Goal: Information Seeking & Learning: Learn about a topic

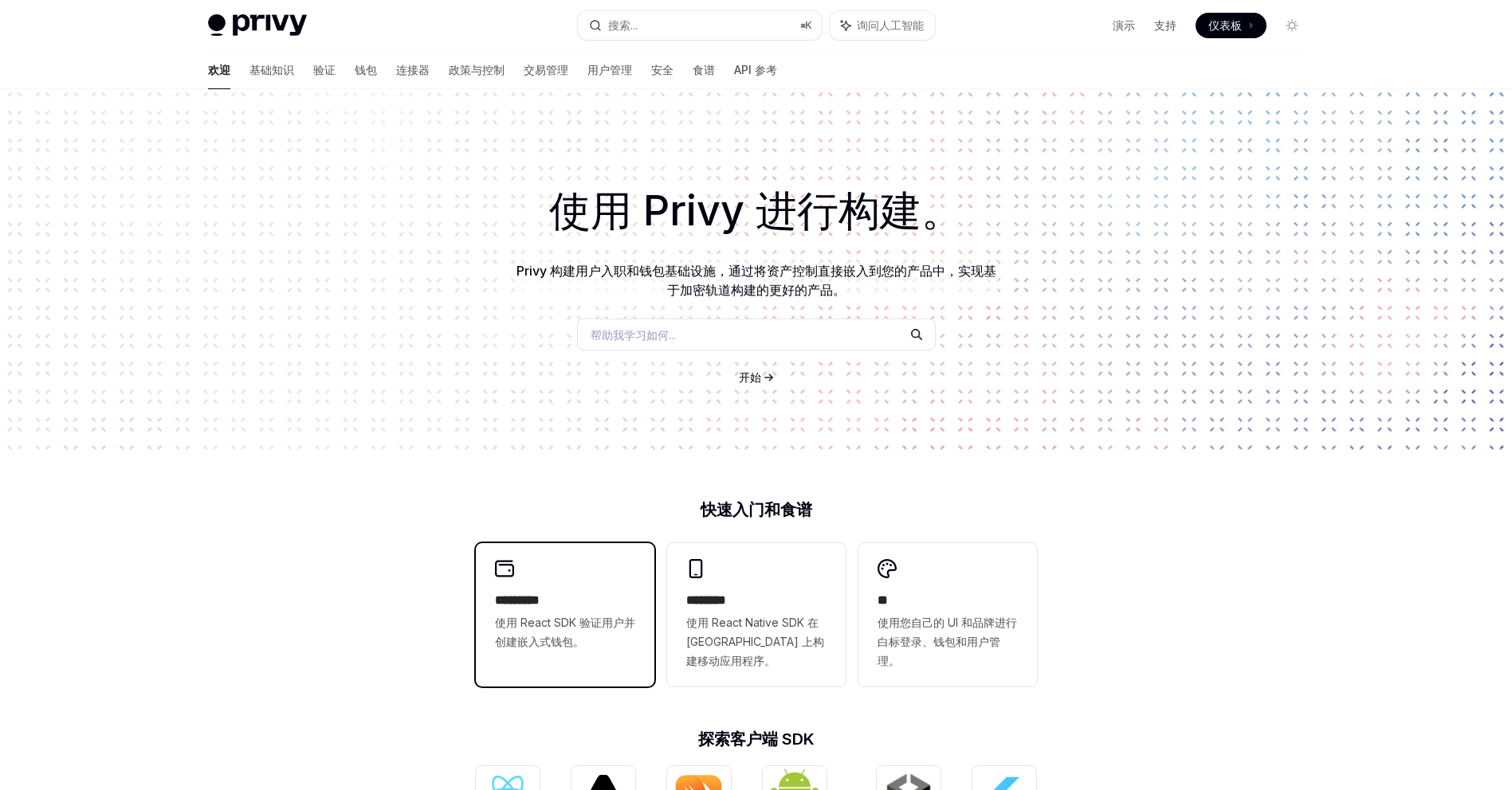
click at [620, 616] on font "使用 React SDK 验证用户并创建嵌入式钱包。" at bounding box center [565, 633] width 140 height 32
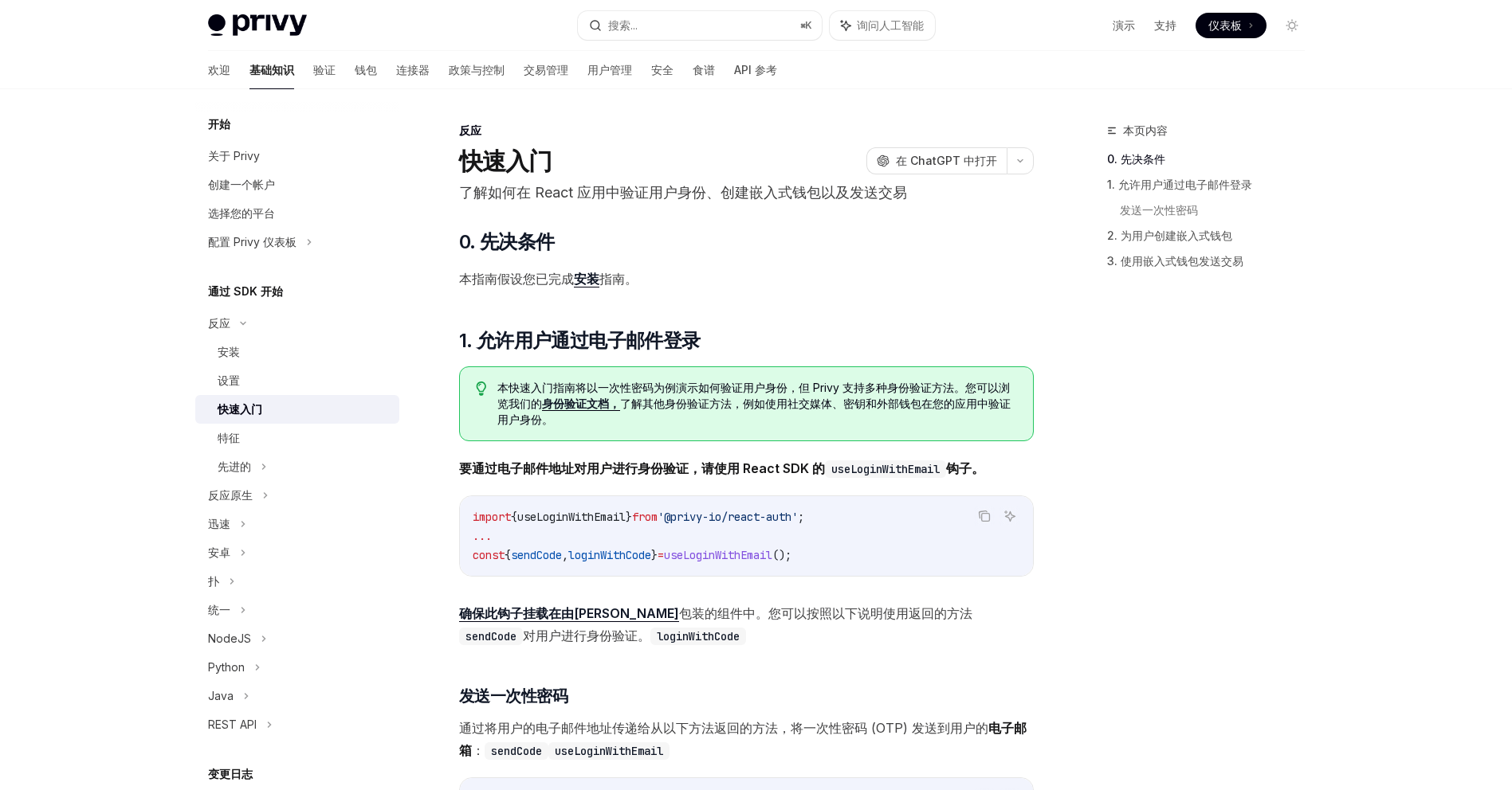
scroll to position [2, 0]
click at [260, 149] on font "关于 Privy" at bounding box center [234, 156] width 52 height 13
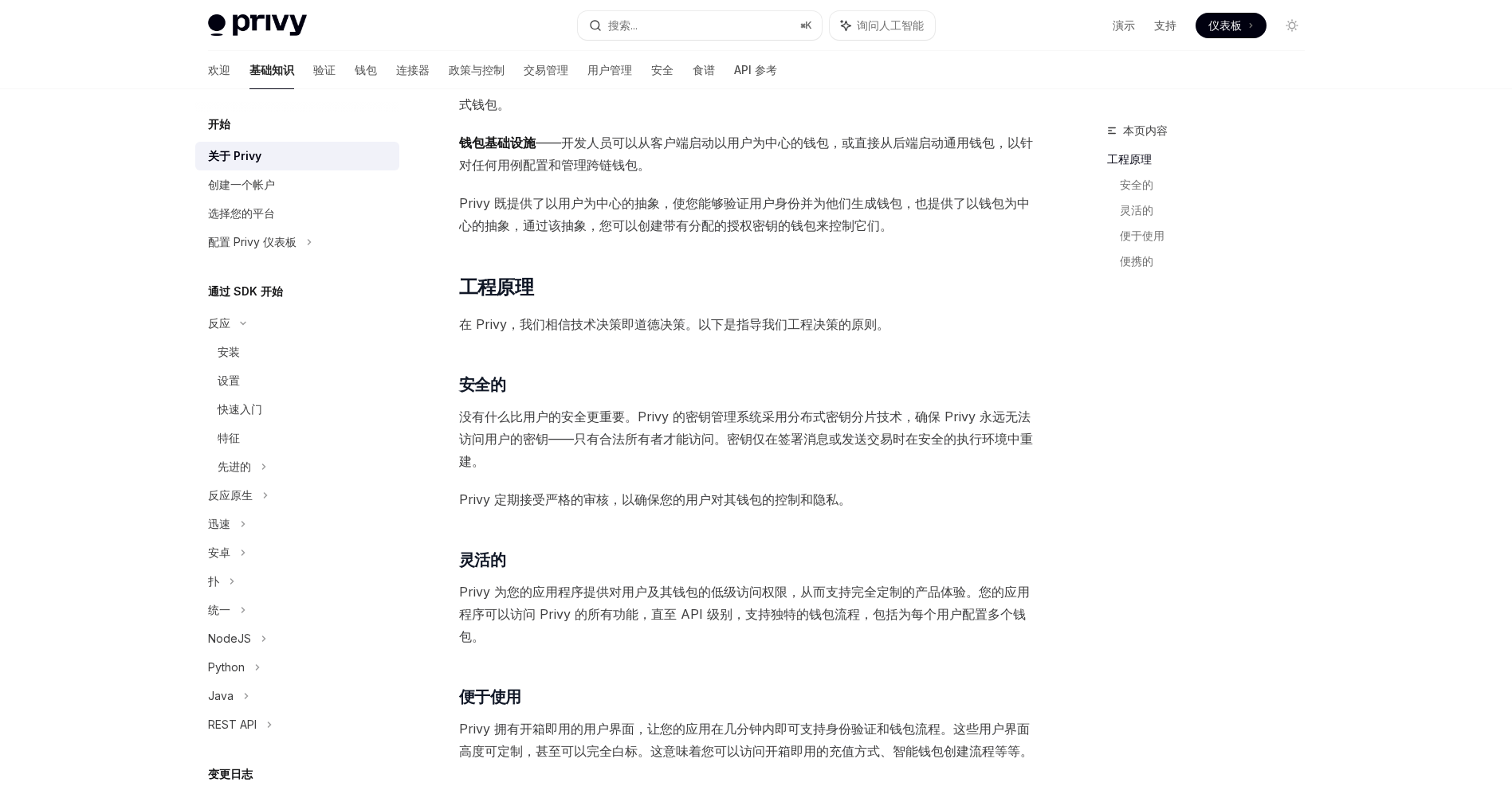
scroll to position [259, 0]
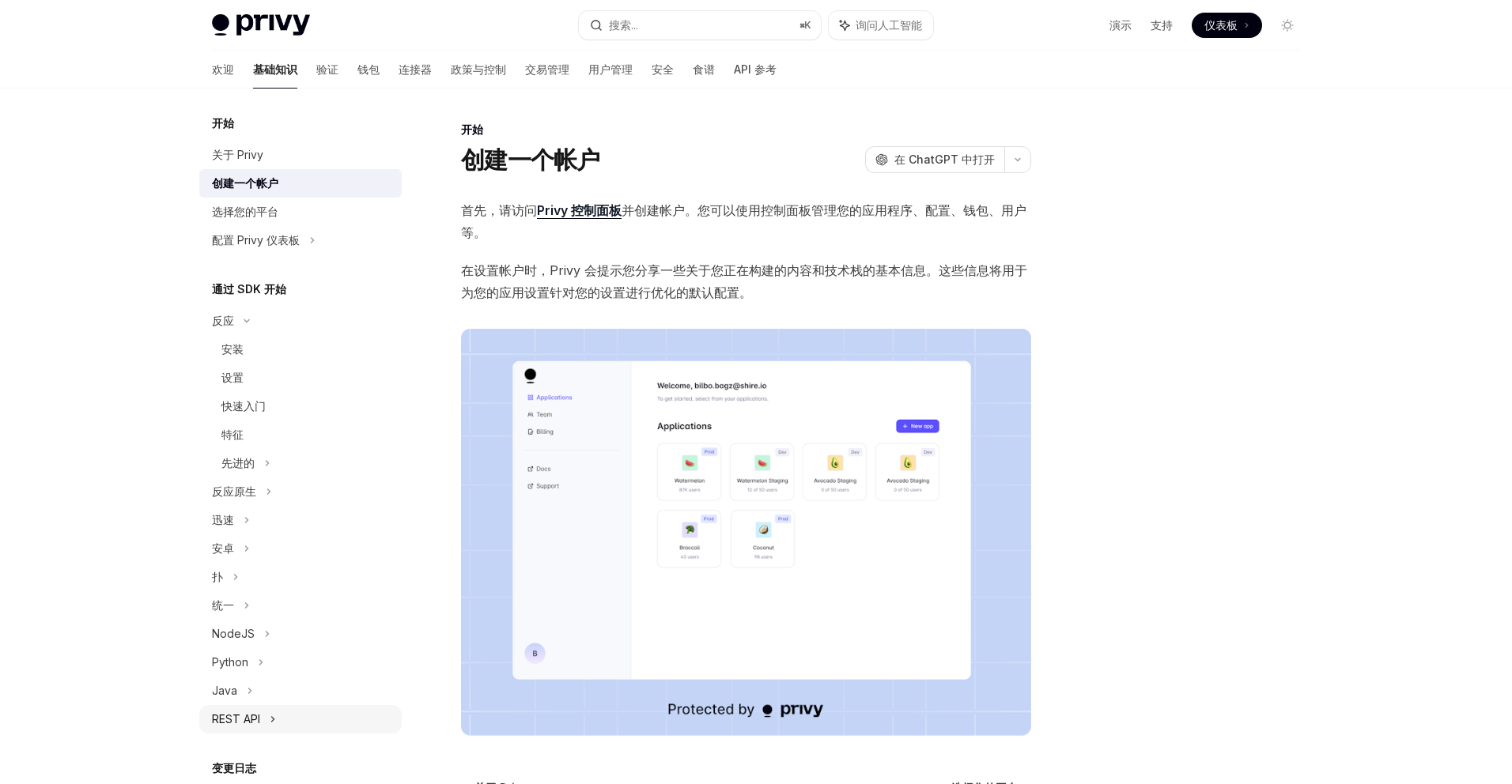
click at [402, 705] on div "REST API" at bounding box center [300, 720] width 203 height 29
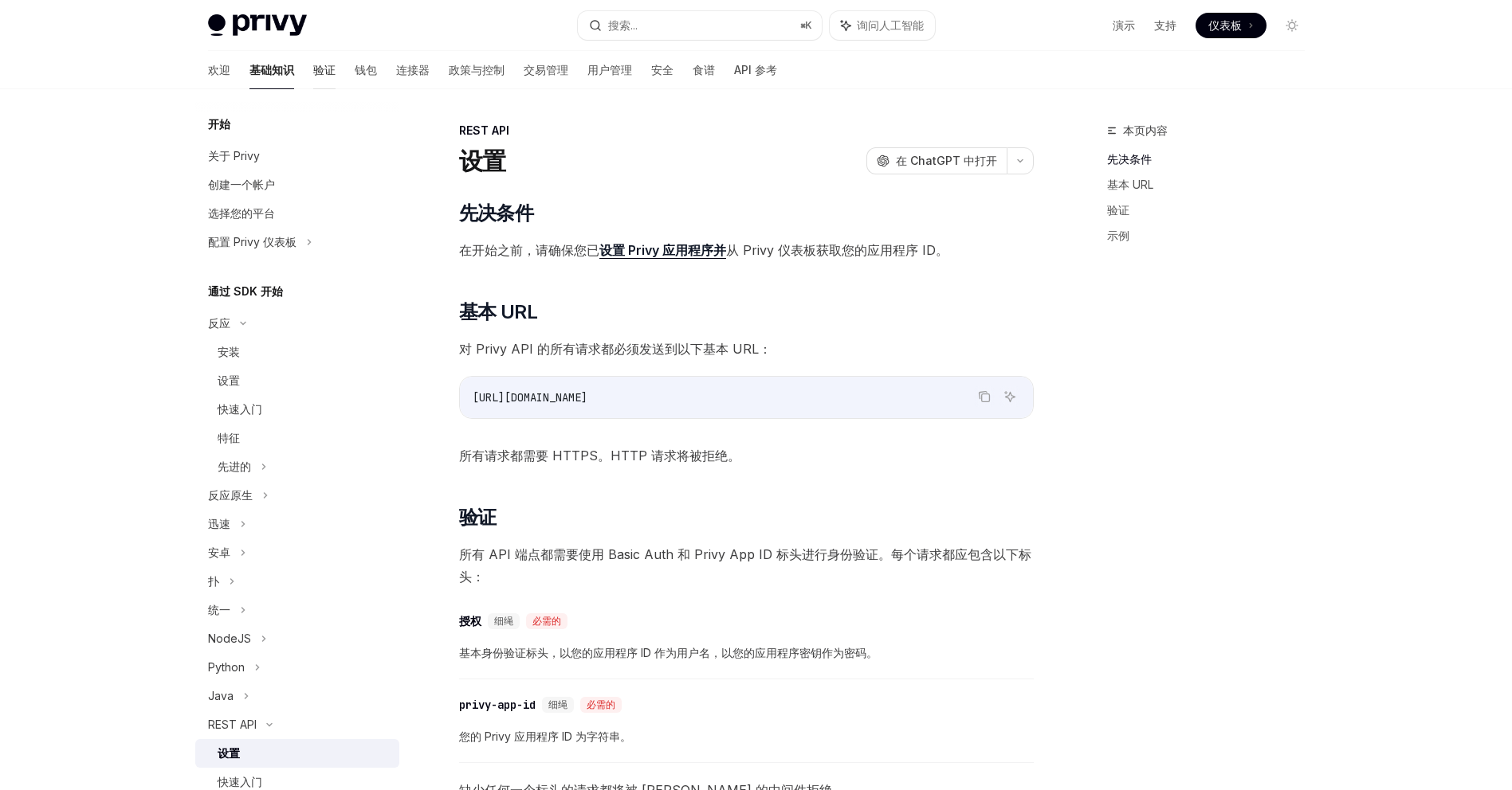
click at [336, 63] on font "验证" at bounding box center [324, 69] width 22 height 13
type textarea "*"
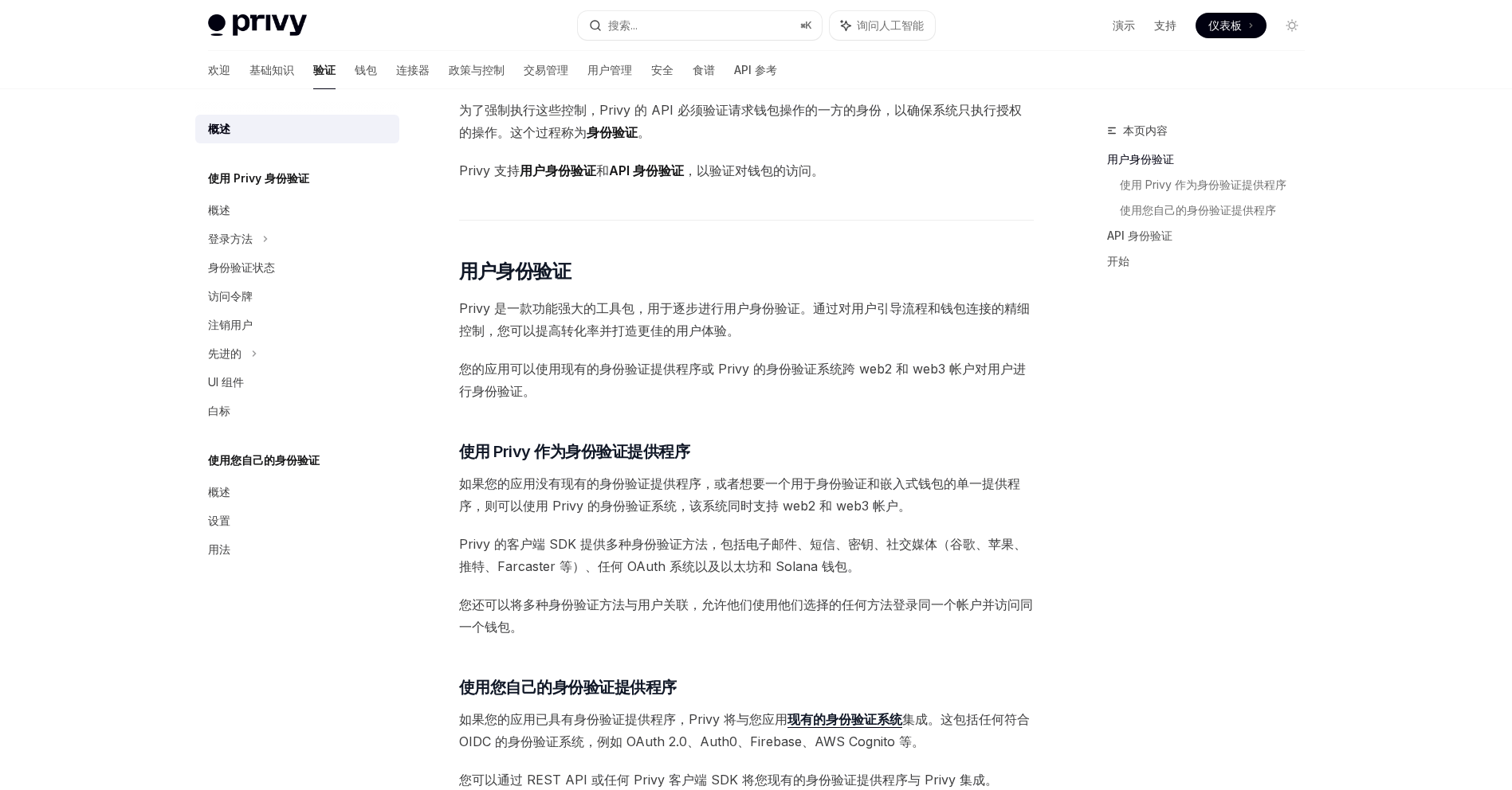
scroll to position [117, 0]
